Goal: Communication & Community: Answer question/provide support

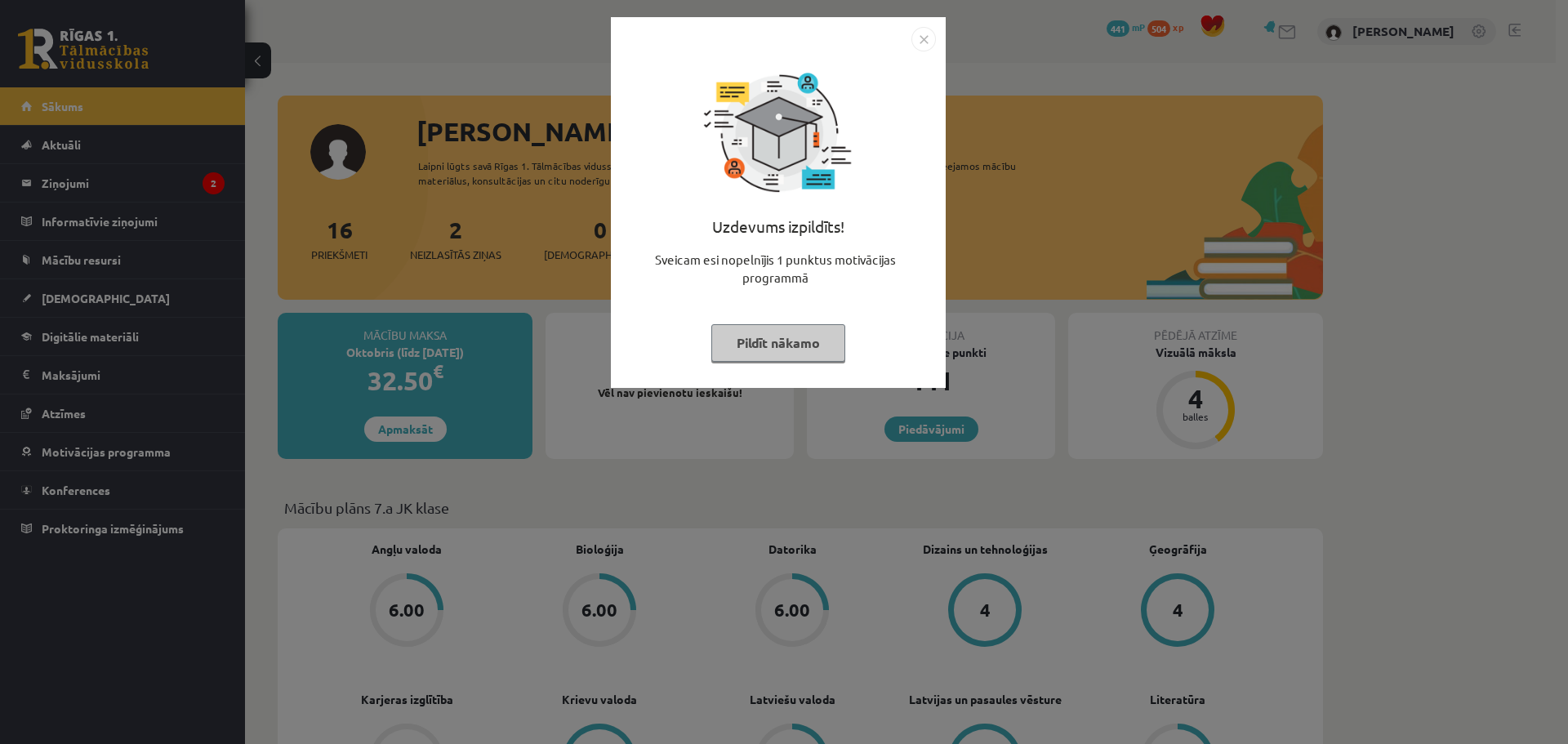
click at [107, 189] on div "Uzdevums izpildīts! Sveicam esi nopelnījis 1 punktus motivācijas programmā Pild…" at bounding box center [784, 372] width 1568 height 744
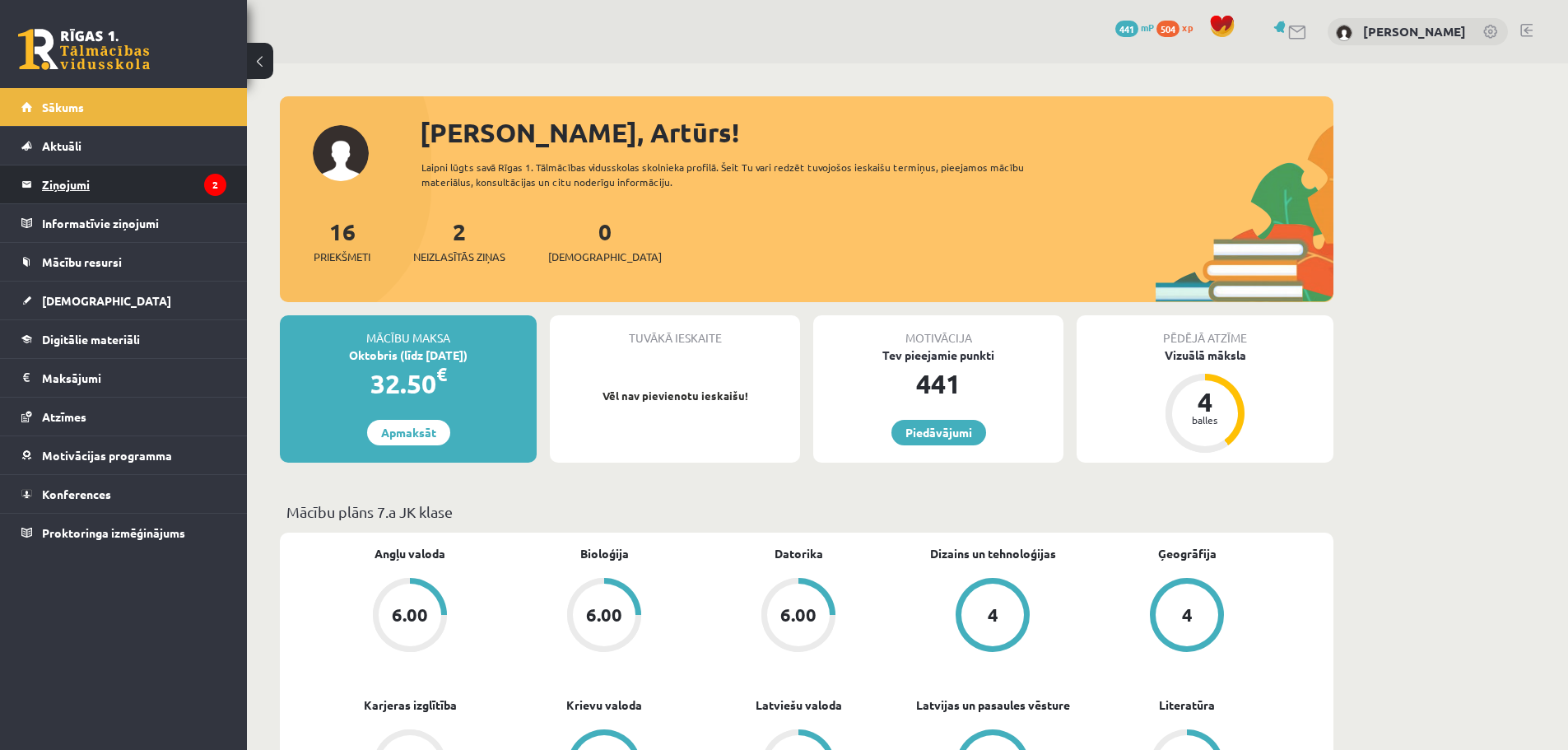
click at [108, 190] on legend "Ziņojumi 2" at bounding box center [134, 184] width 184 height 38
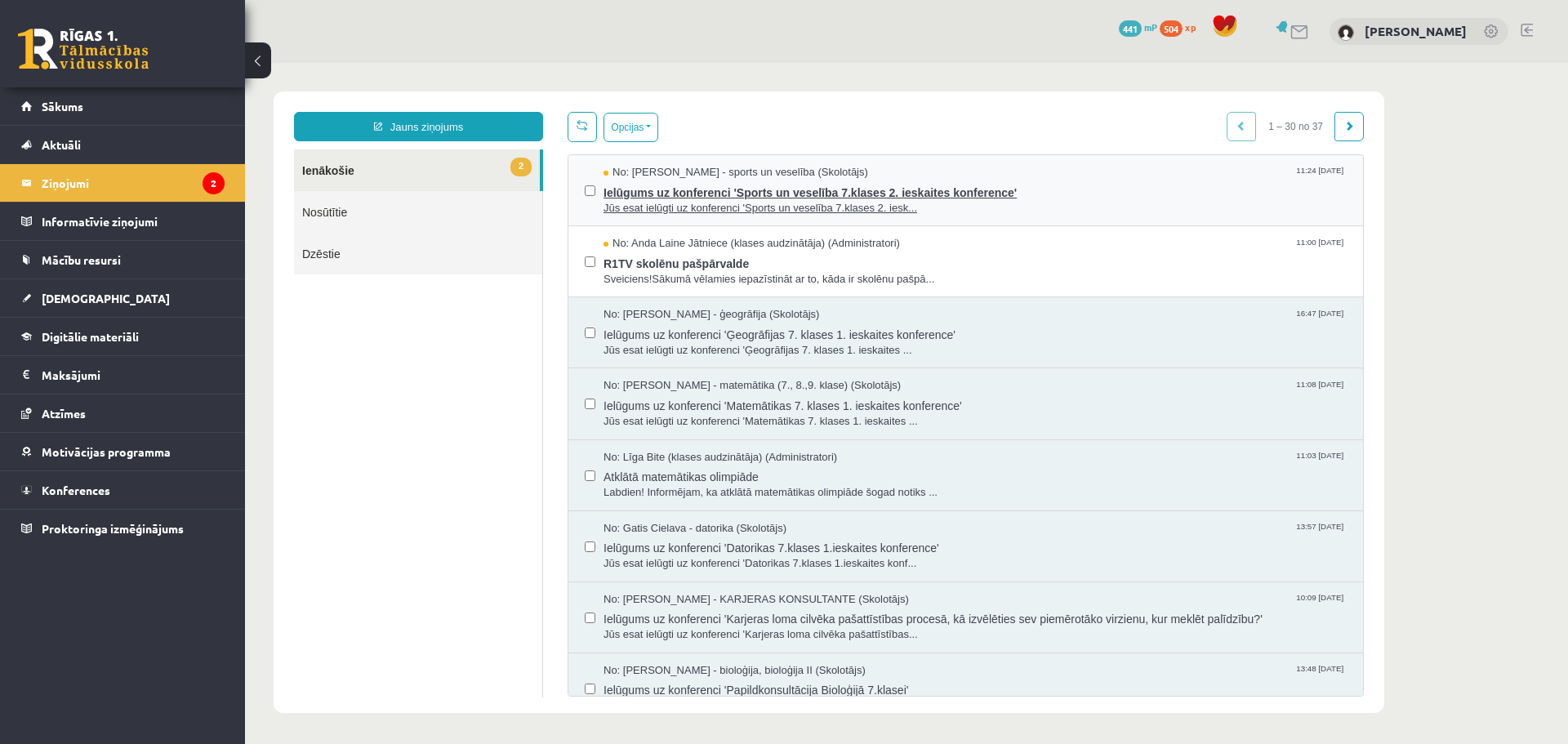
click at [669, 185] on span "Ielūgums uz konferenci 'Sports un veselība 7.klases 2. ieskaites konference'" at bounding box center [975, 190] width 743 height 20
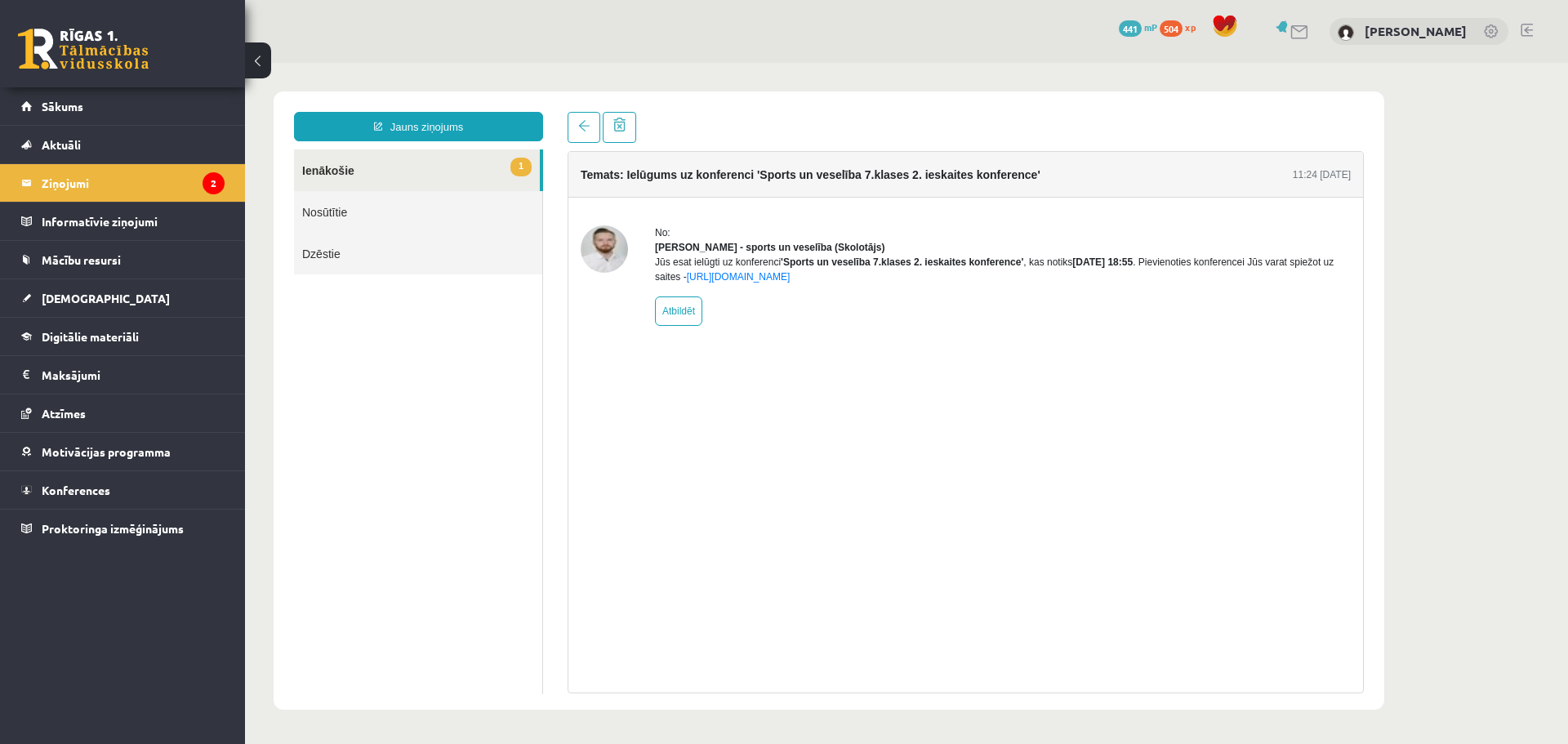
click at [355, 177] on link "1 Ienākošie" at bounding box center [417, 169] width 246 height 41
click at [169, 189] on legend "Ziņojumi 2" at bounding box center [132, 182] width 183 height 38
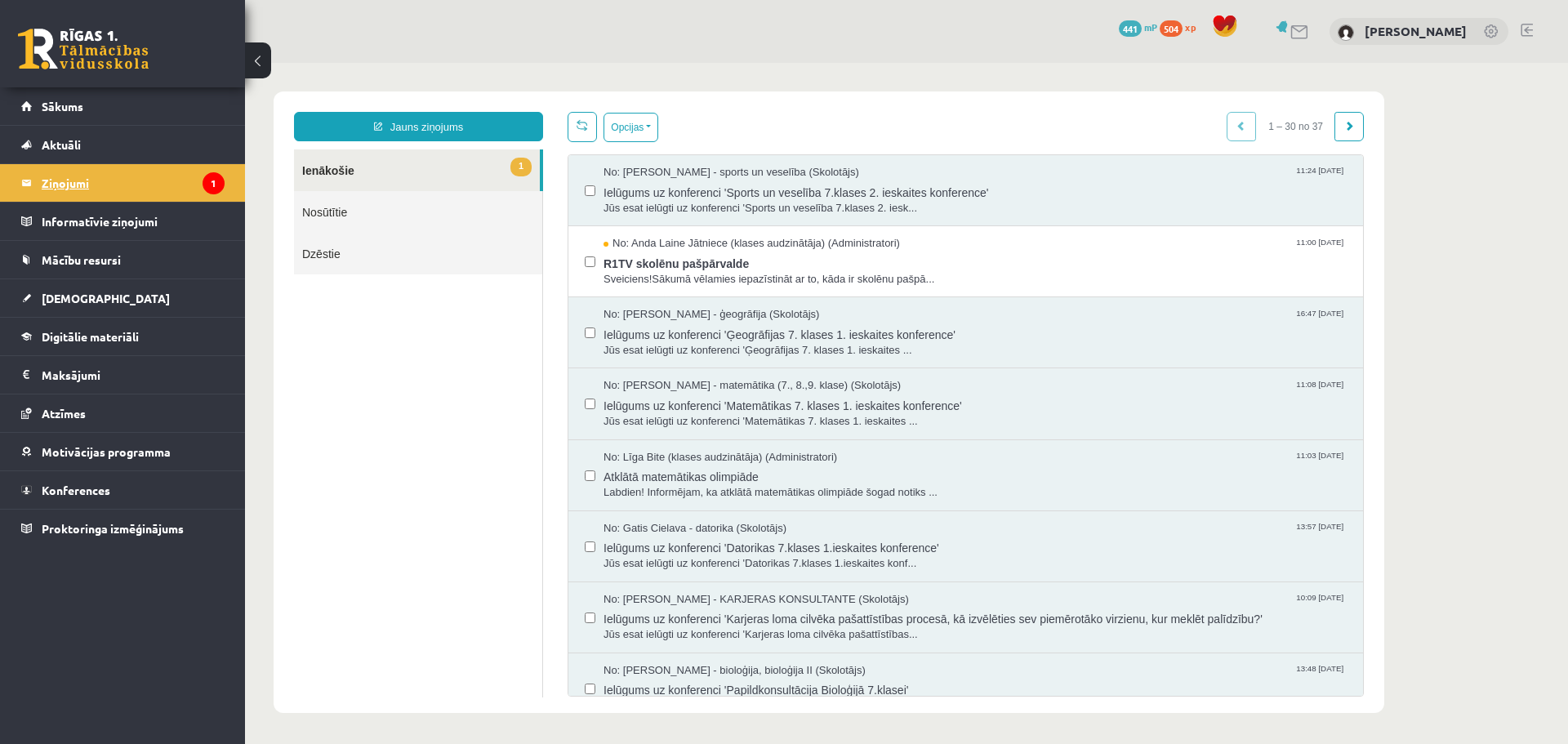
click at [160, 186] on legend "Ziņojumi 1" at bounding box center [132, 182] width 183 height 38
click at [752, 268] on span "R1TV skolēnu pašpārvalde" at bounding box center [975, 261] width 743 height 20
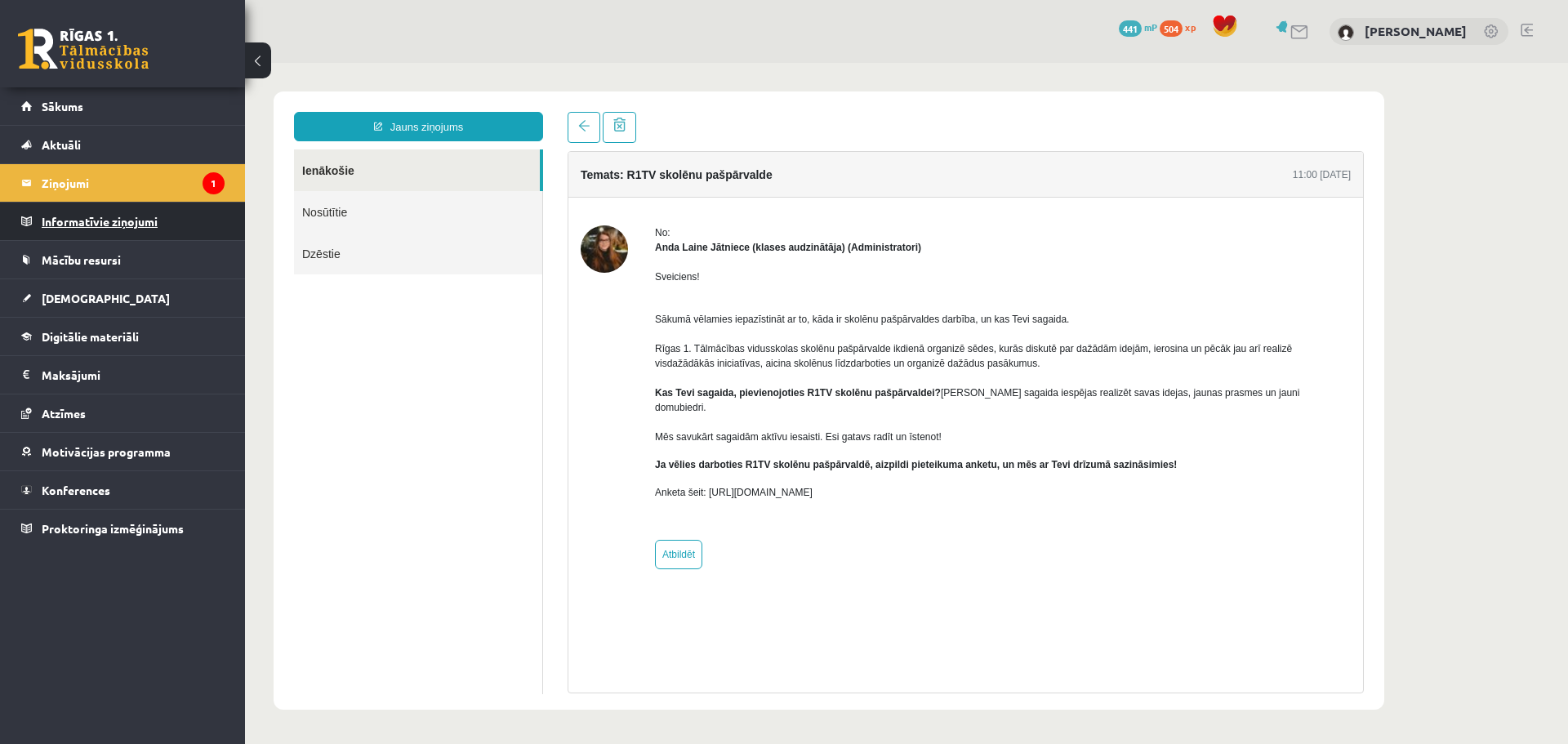
click at [83, 203] on legend "Informatīvie ziņojumi 0" at bounding box center [132, 221] width 183 height 38
